Goal: Task Accomplishment & Management: Use online tool/utility

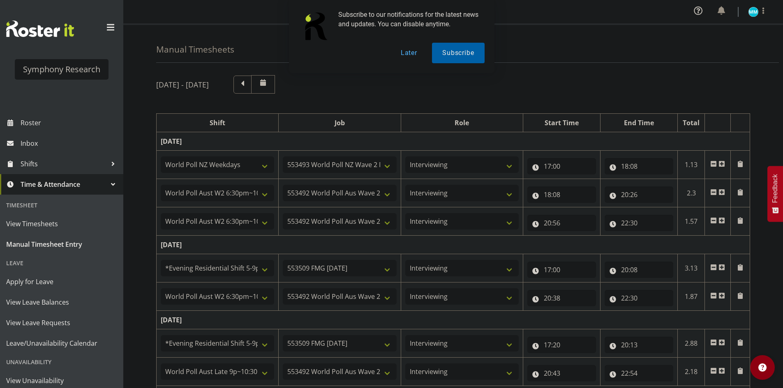
select select "41604"
select select "10527"
select select "47"
select select "56692"
select select "10499"
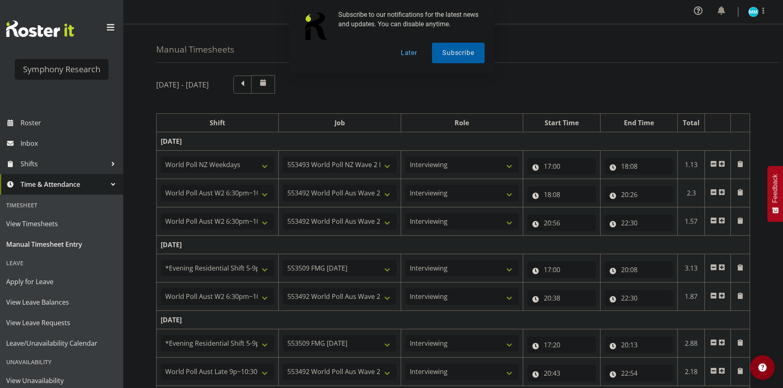
select select "47"
select select "56692"
select select "10499"
select select "47"
select select "48116"
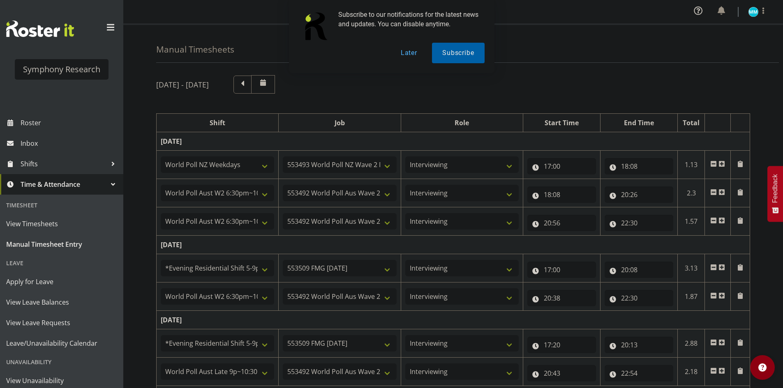
select select "10585"
select select "47"
select select "56692"
select select "10499"
select select "47"
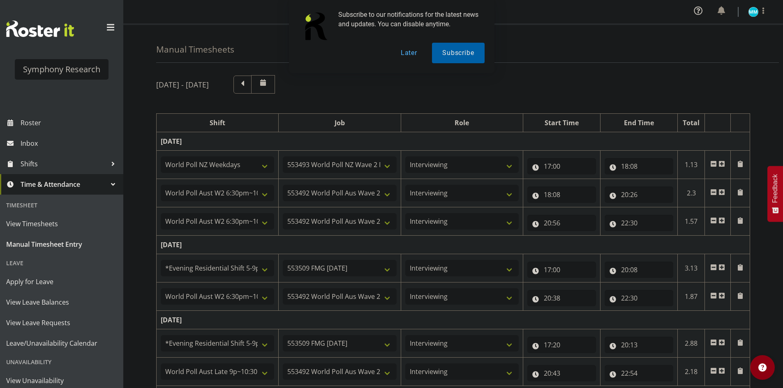
select select "48116"
select select "10585"
select select "47"
select select "57511"
select select "10499"
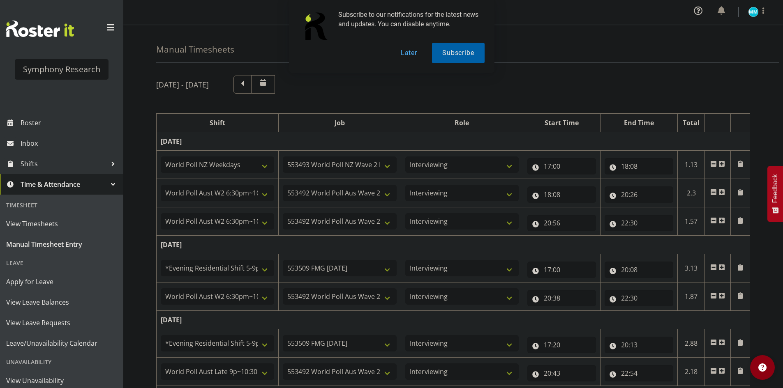
select select "47"
select select "48116"
select select "10585"
select select "47"
select select "57511"
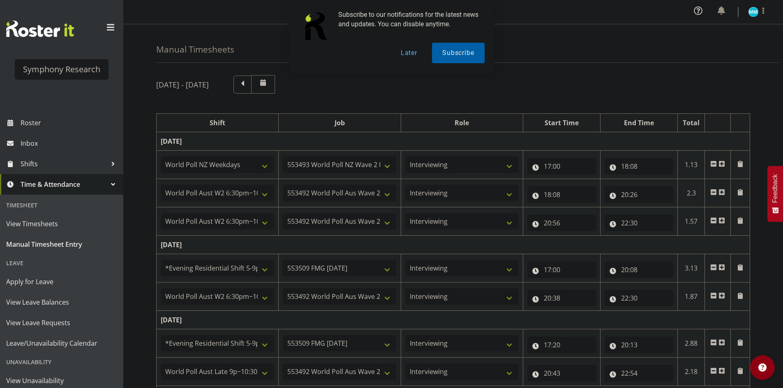
select select "10499"
select select "47"
select select "48116"
select select "10585"
select select "47"
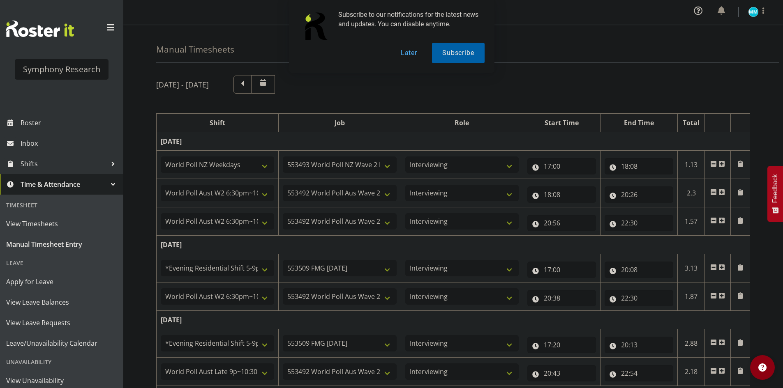
select select "57511"
select select "10499"
select select "47"
select select "41319"
select select "10527"
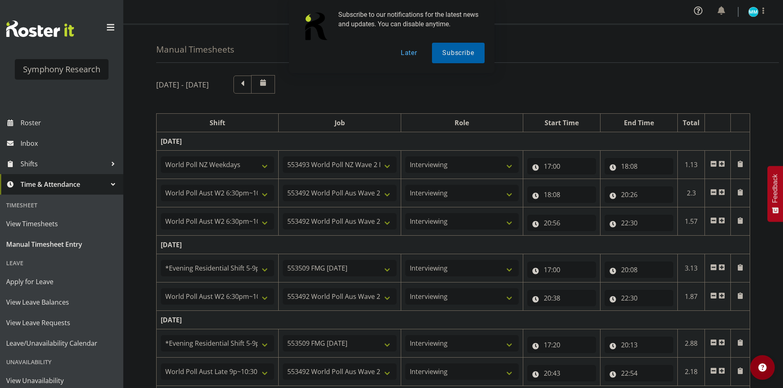
select select "47"
select select "11547"
select select "10499"
select select "47"
select select "11547"
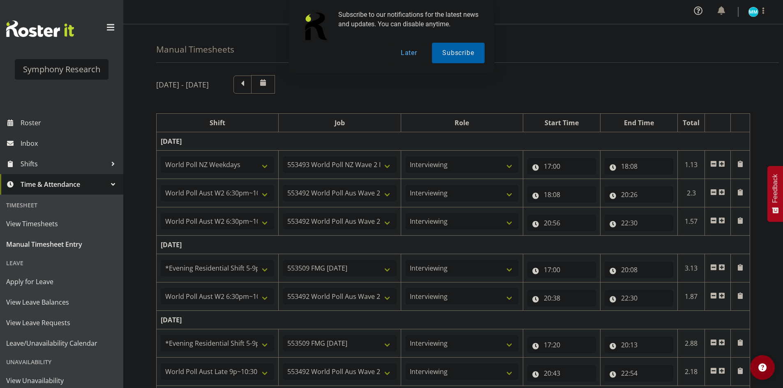
select select "10499"
select select "47"
select select "41319"
select select "10527"
select select "47"
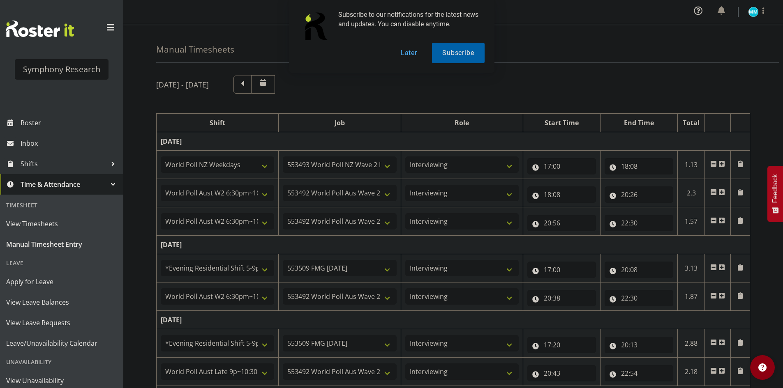
select select "11547"
select select "10499"
select select "47"
select select "11547"
select select "10499"
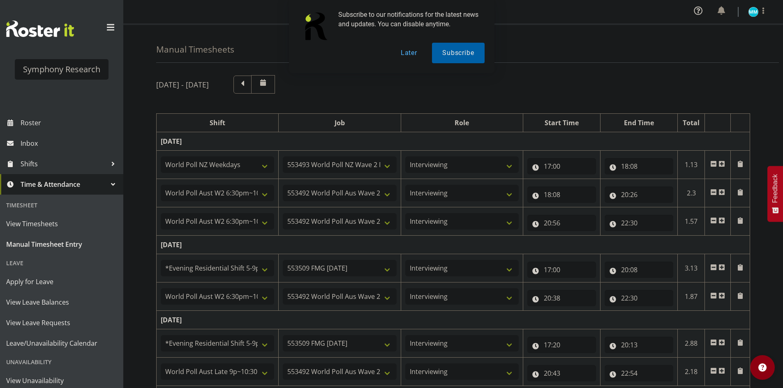
select select "47"
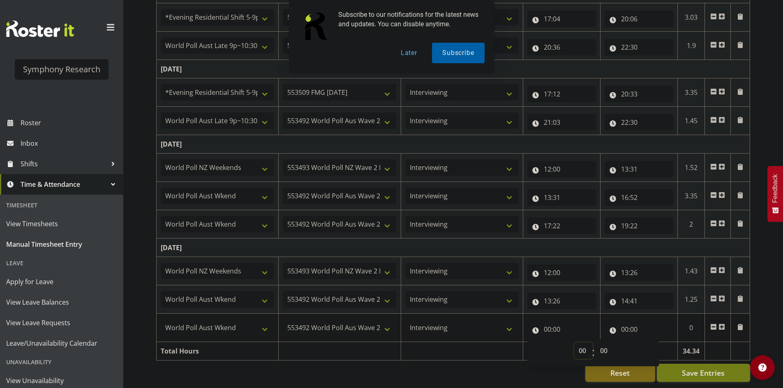
click at [581, 344] on select "00 01 02 03 04 05 06 07 08 09 10 11 12 13 14 15 16 17 18 19 20 21 22 23" at bounding box center [583, 351] width 18 height 16
select select "15"
click at [574, 343] on select "00 01 02 03 04 05 06 07 08 09 10 11 12 13 14 15 16 17 18 19 20 21 22 23" at bounding box center [583, 351] width 18 height 16
type input "15:00"
click at [603, 350] on select "00 01 02 03 04 05 06 07 08 09 10 11 12 13 14 15 16 17 18 19 20 21 22 23 24 25 2…" at bounding box center [604, 351] width 18 height 16
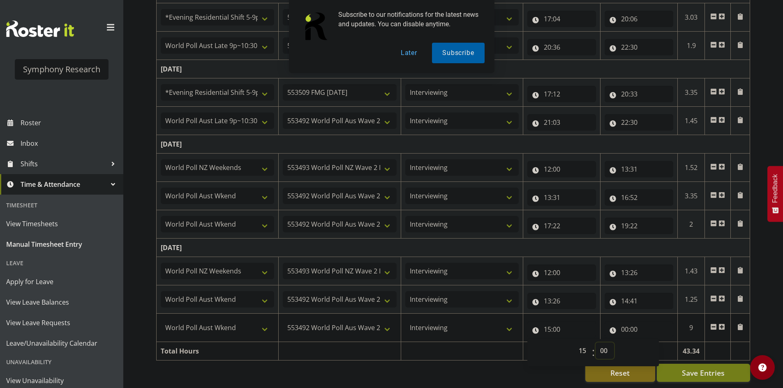
select select "12"
click at [595, 343] on select "00 01 02 03 04 05 06 07 08 09 10 11 12 13 14 15 16 17 18 19 20 21 22 23 24 25 2…" at bounding box center [604, 351] width 18 height 16
type input "15:12"
drag, startPoint x: 440, startPoint y: 370, endPoint x: 431, endPoint y: 341, distance: 30.0
click at [438, 364] on div "Reset Save Entries" at bounding box center [453, 373] width 594 height 18
